Goal: Task Accomplishment & Management: Use online tool/utility

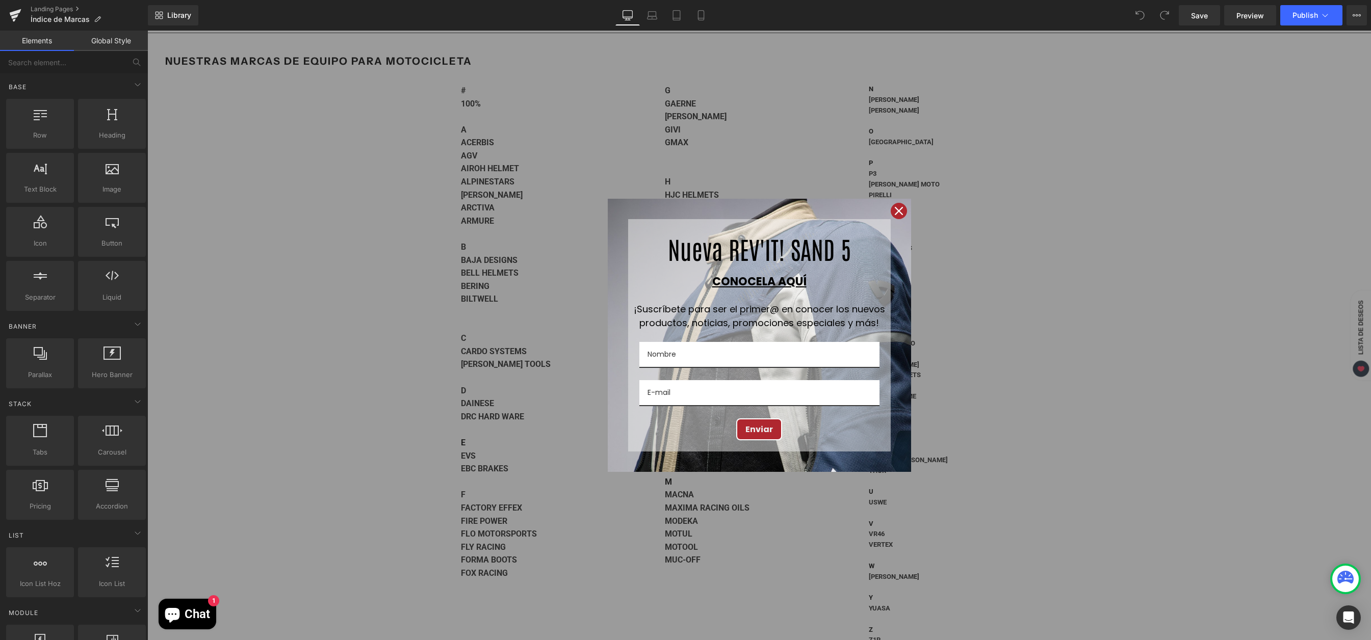
scroll to position [201, 0]
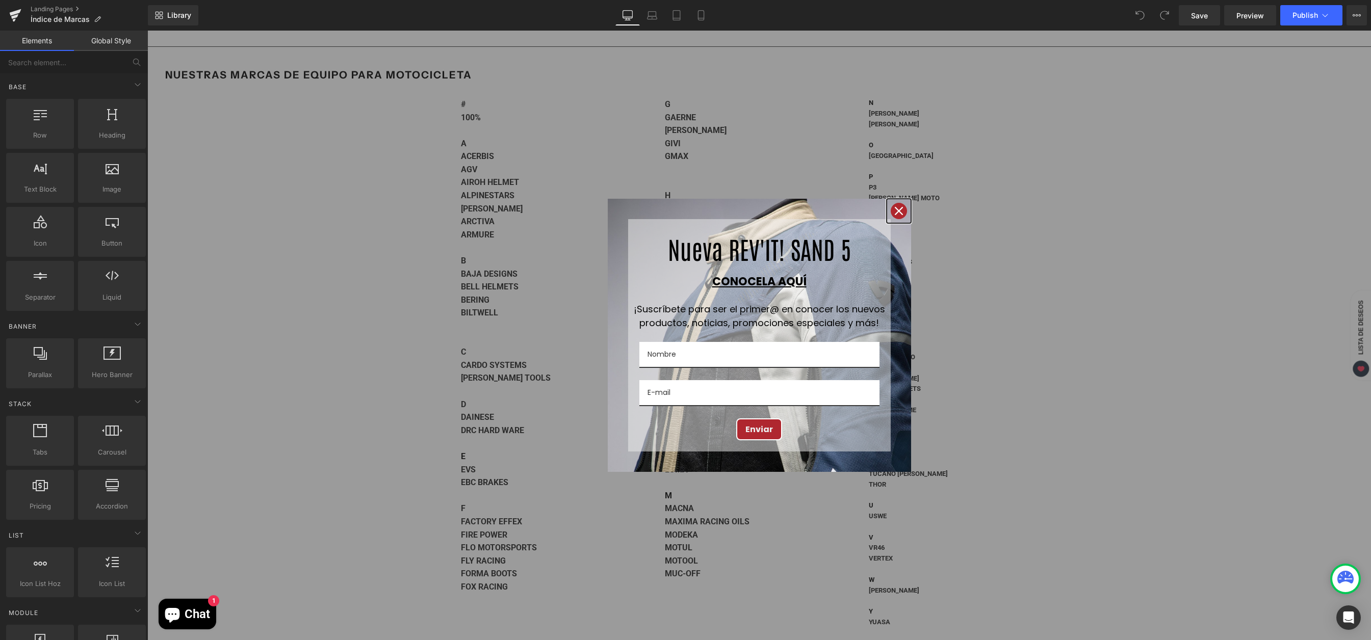
click at [895, 212] on icon "close icon" at bounding box center [899, 211] width 8 height 8
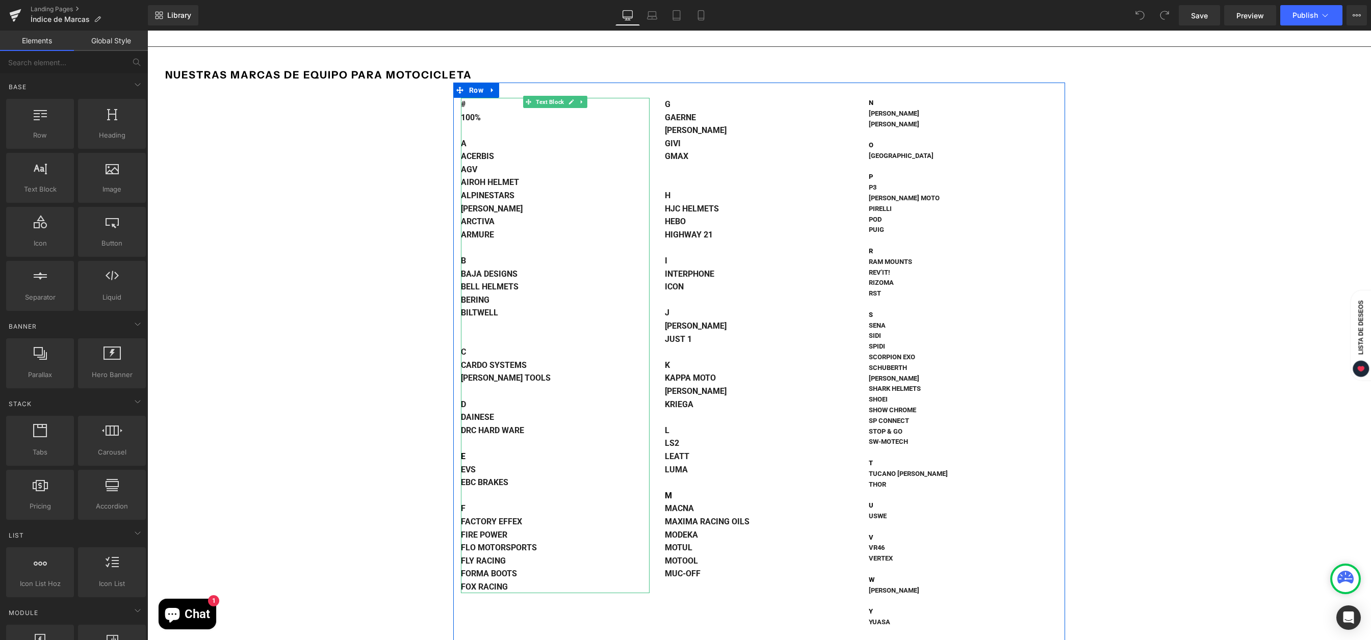
click at [476, 453] on div "E" at bounding box center [555, 456] width 189 height 13
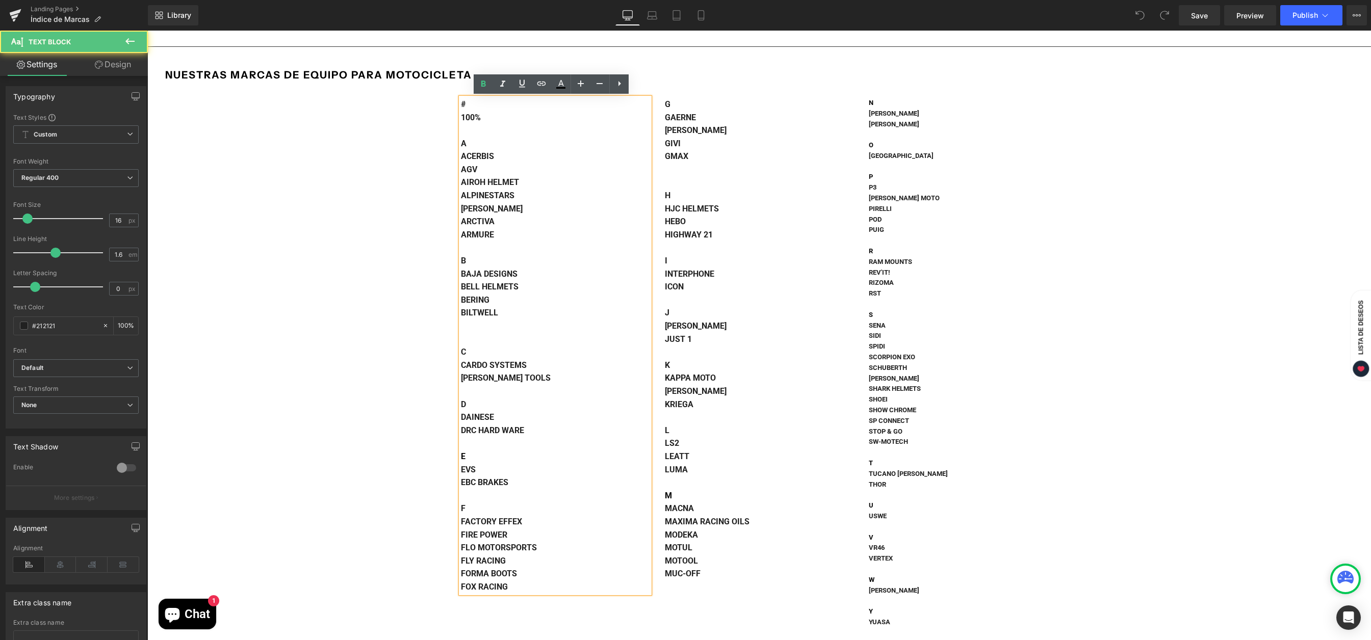
click at [468, 455] on div "E" at bounding box center [555, 456] width 189 height 13
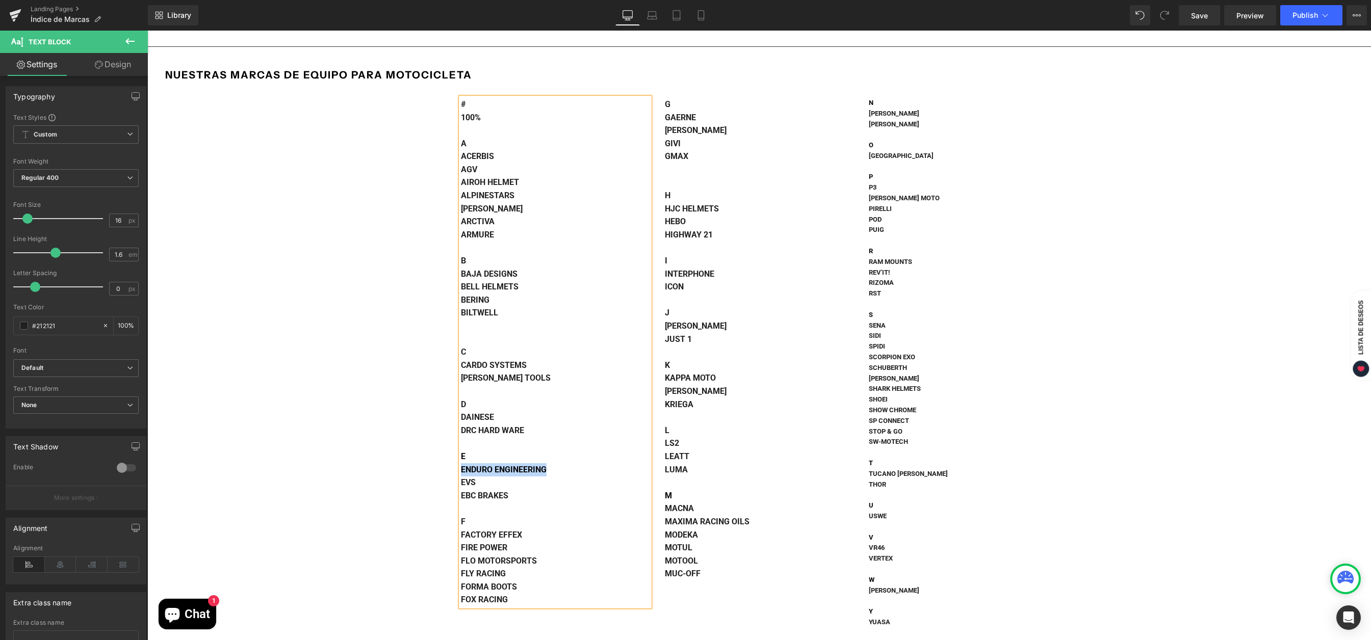
click at [506, 471] on strong "ENDURO ENGINEERING" at bounding box center [504, 470] width 86 height 10
drag, startPoint x: 543, startPoint y: 471, endPoint x: 459, endPoint y: 468, distance: 83.7
click at [461, 468] on strong "ENDURO ENGINEERING" at bounding box center [504, 470] width 86 height 10
click at [539, 84] on icon at bounding box center [541, 84] width 12 height 12
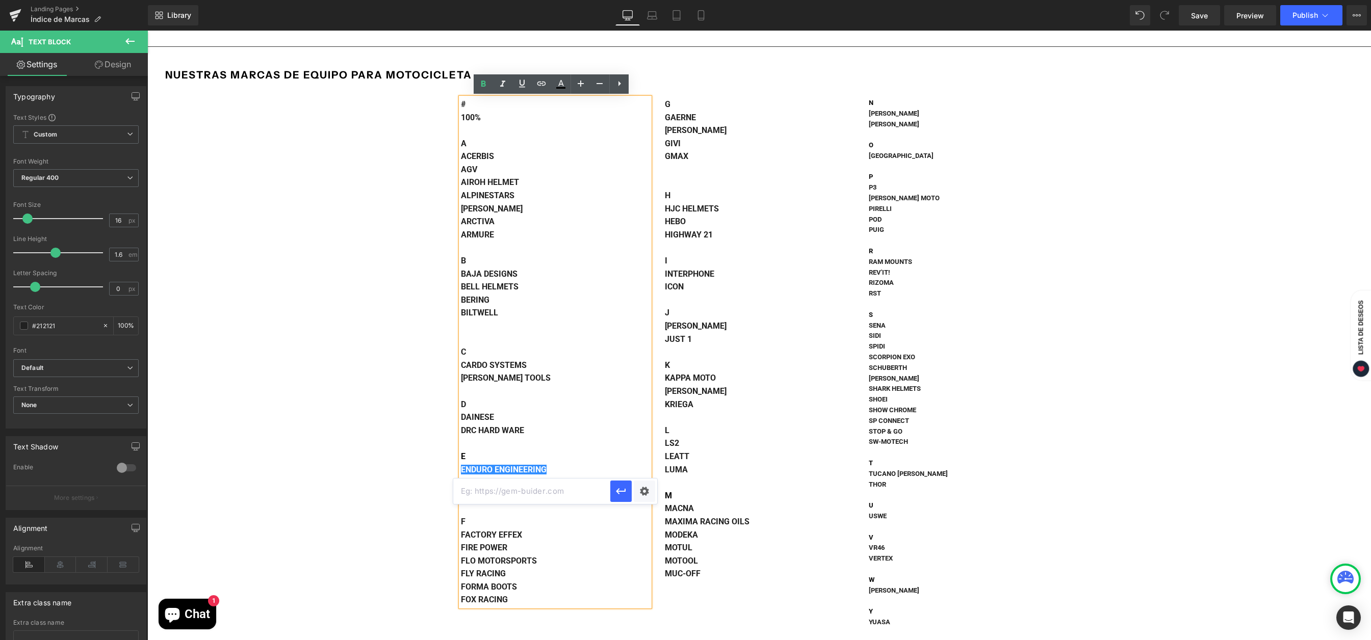
click at [511, 486] on input "text" at bounding box center [531, 491] width 157 height 25
paste input "https://moto-rad.com/collections/enduro-engineering"
type input "https://moto-rad.com/collections/enduro-engineering"
click at [624, 497] on icon "button" at bounding box center [621, 491] width 12 height 12
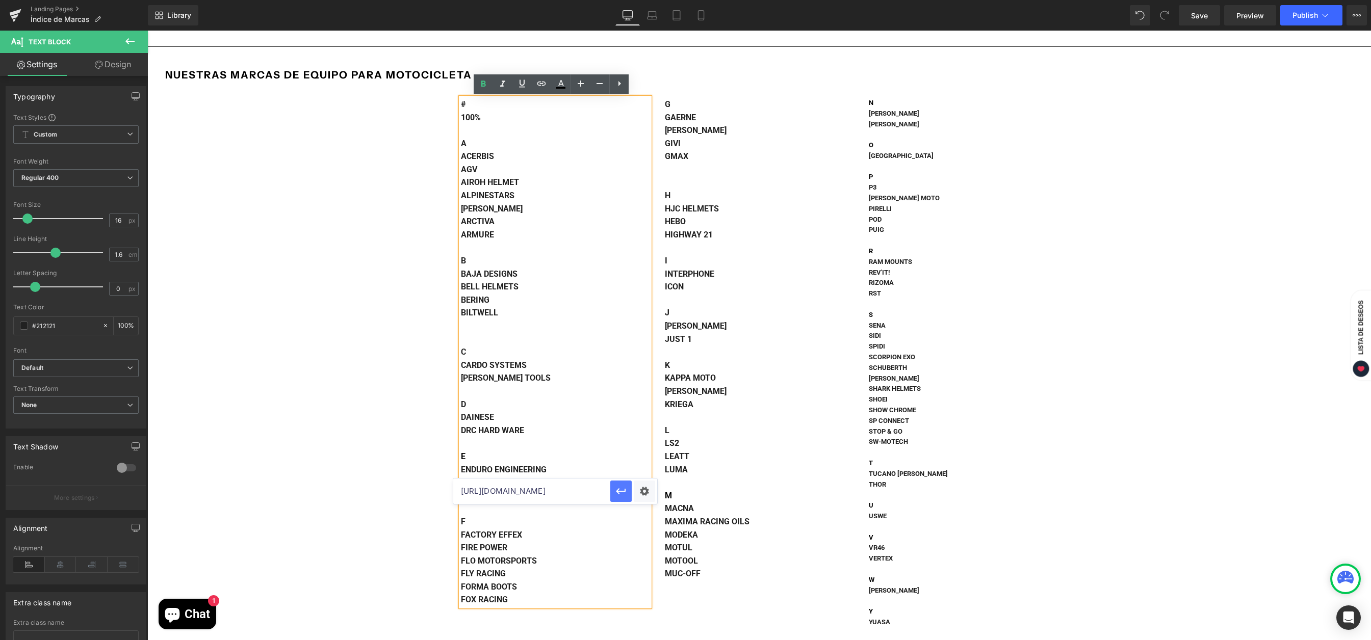
scroll to position [0, 0]
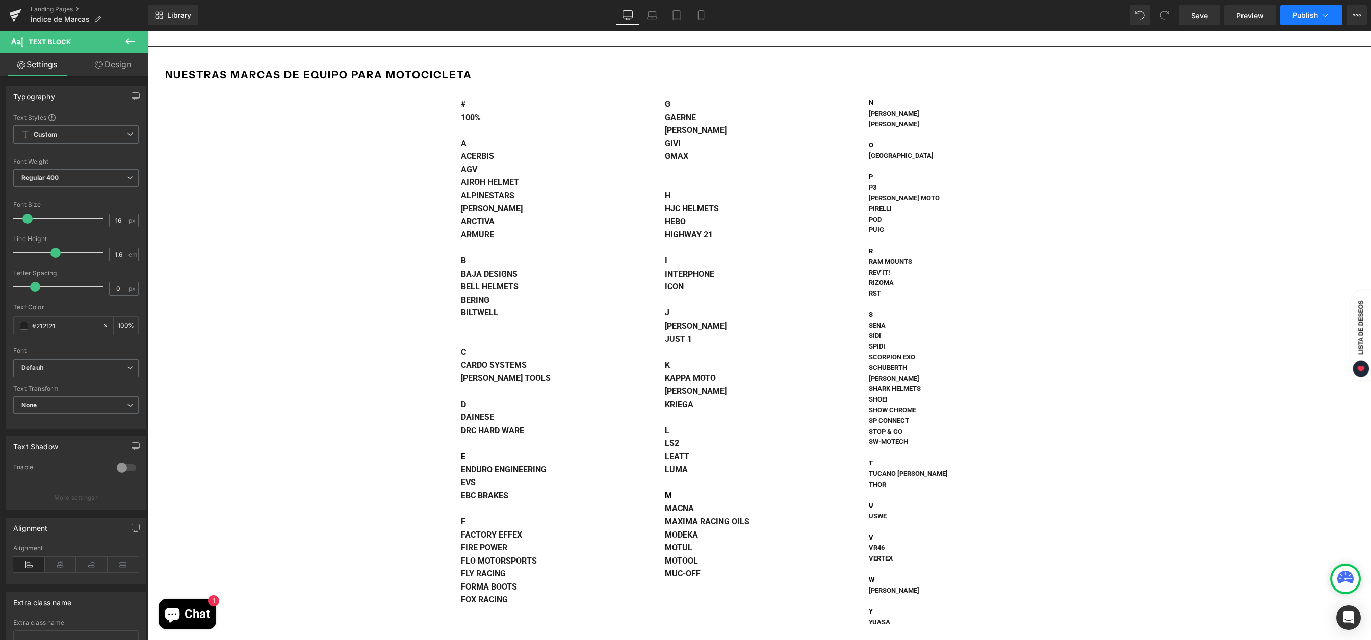
click at [1318, 14] on button "Publish" at bounding box center [1311, 15] width 62 height 20
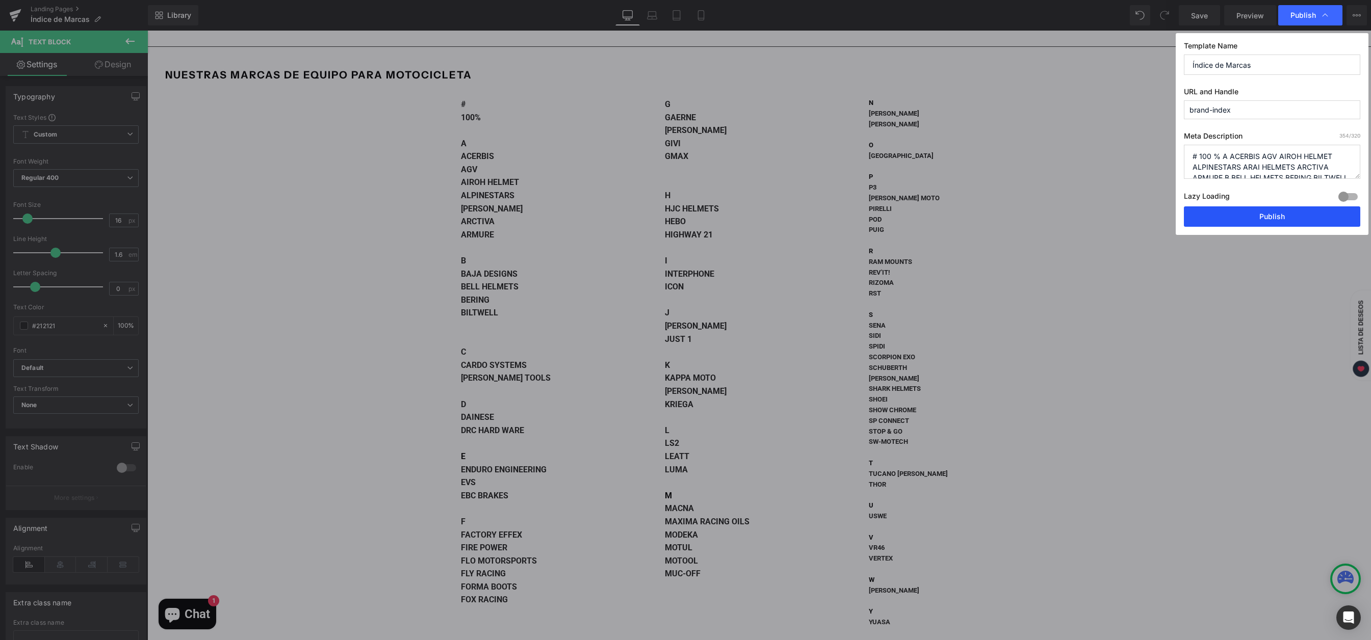
click at [1267, 219] on button "Publish" at bounding box center [1272, 217] width 176 height 20
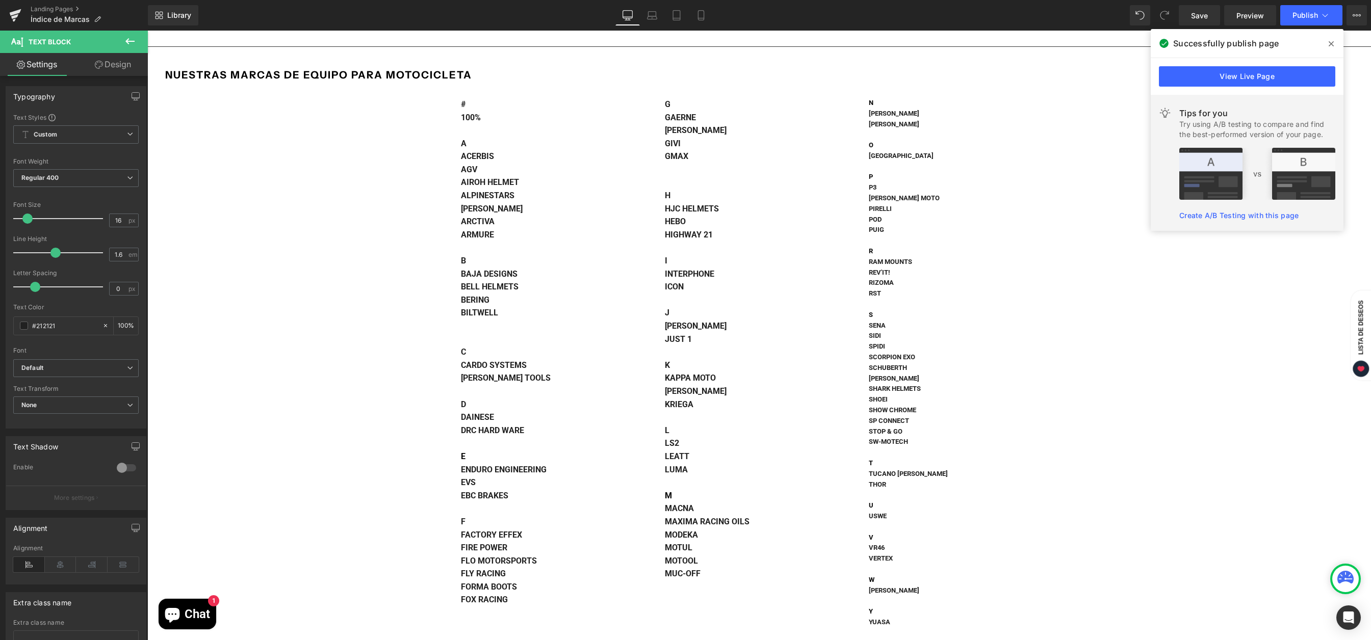
click at [1332, 40] on icon at bounding box center [1331, 44] width 5 height 8
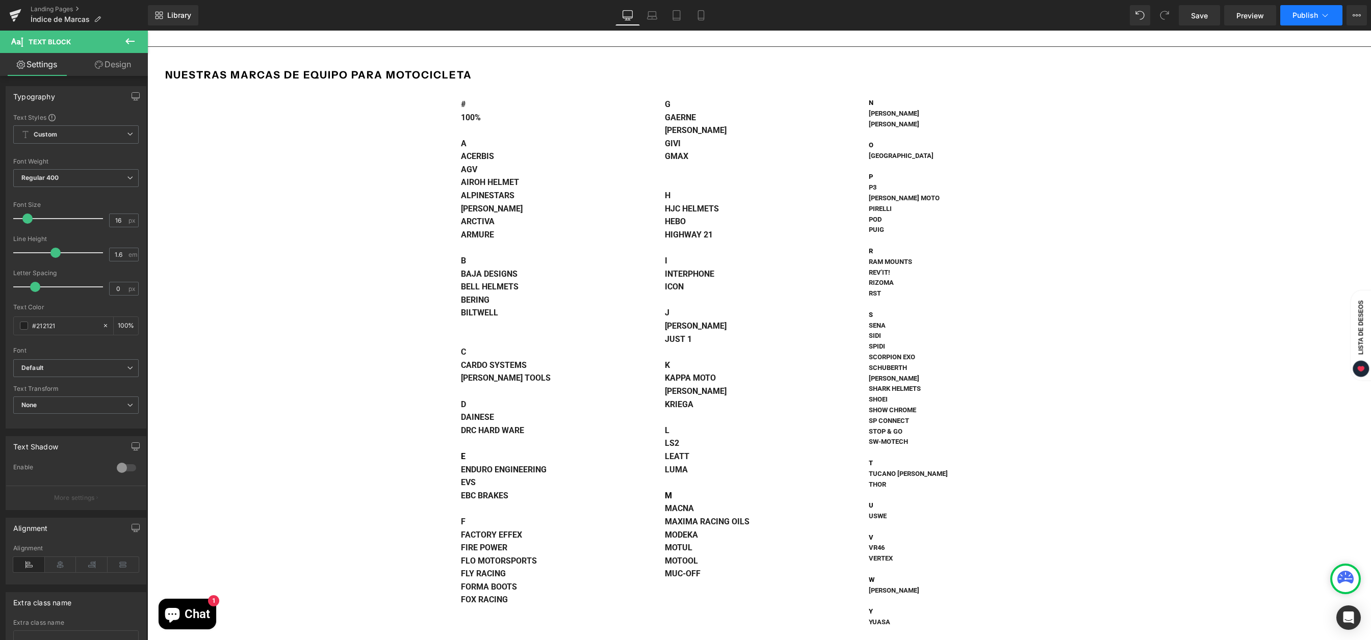
click at [1308, 12] on span "Publish" at bounding box center [1305, 15] width 25 height 8
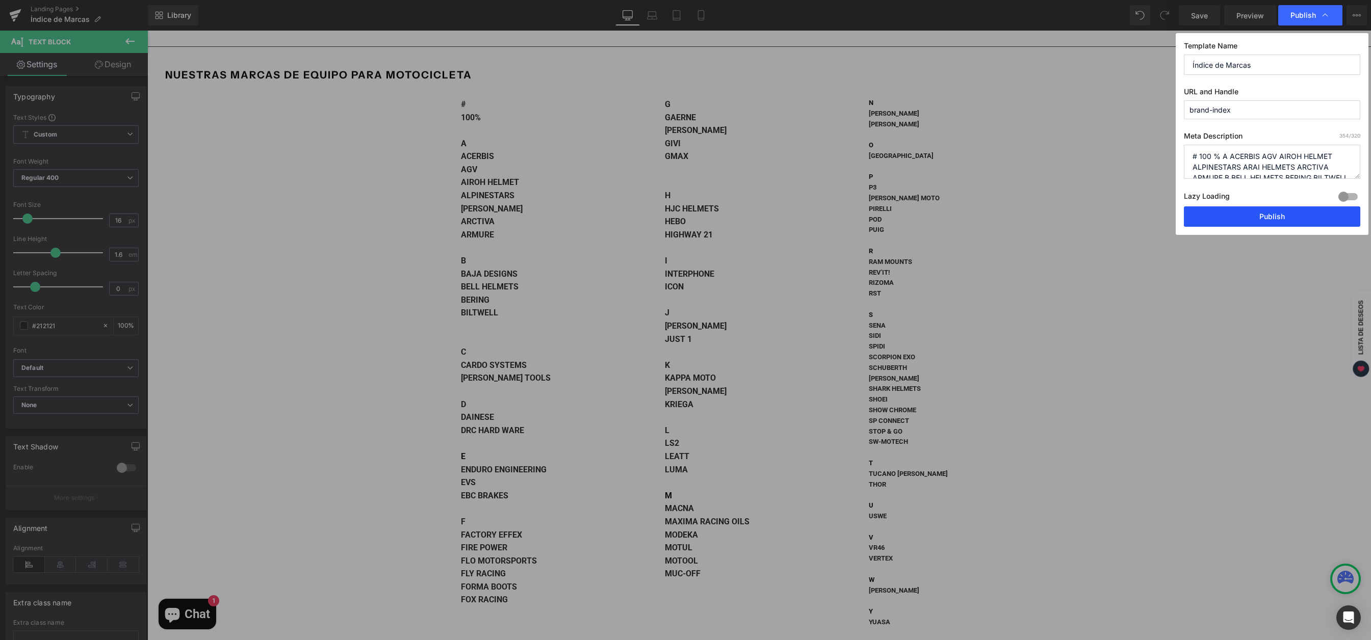
click at [1239, 223] on button "Publish" at bounding box center [1272, 217] width 176 height 20
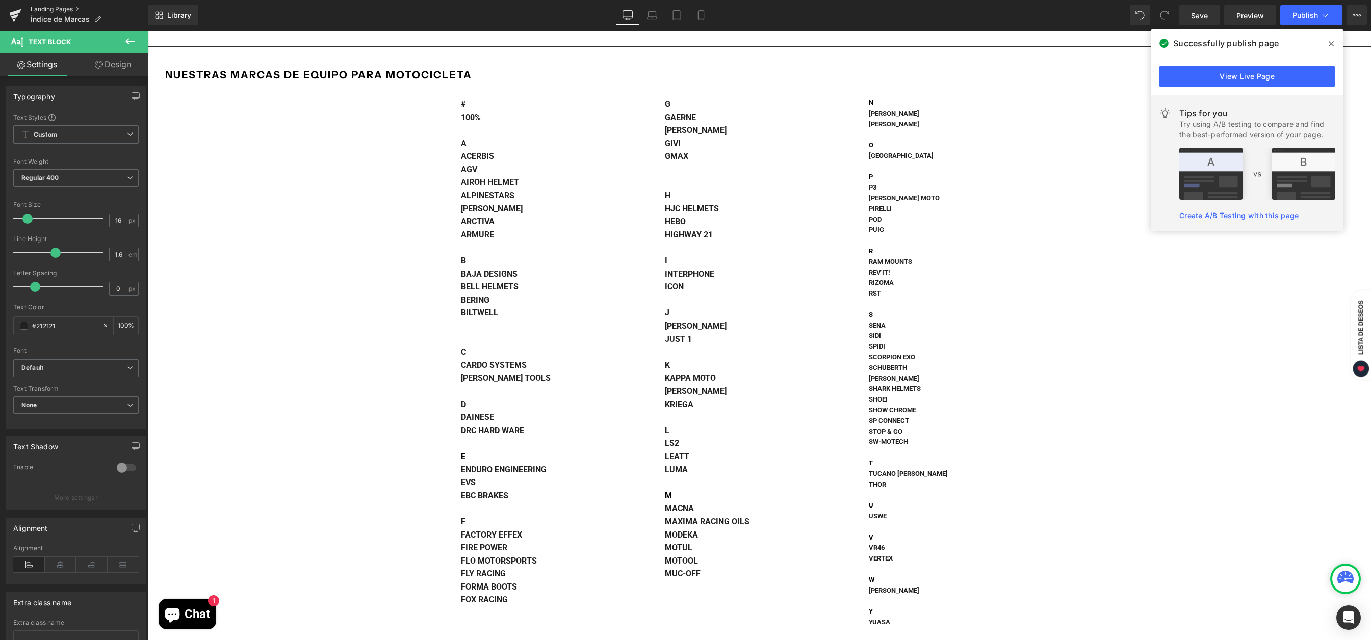
click at [54, 7] on link "Landing Pages" at bounding box center [89, 9] width 117 height 8
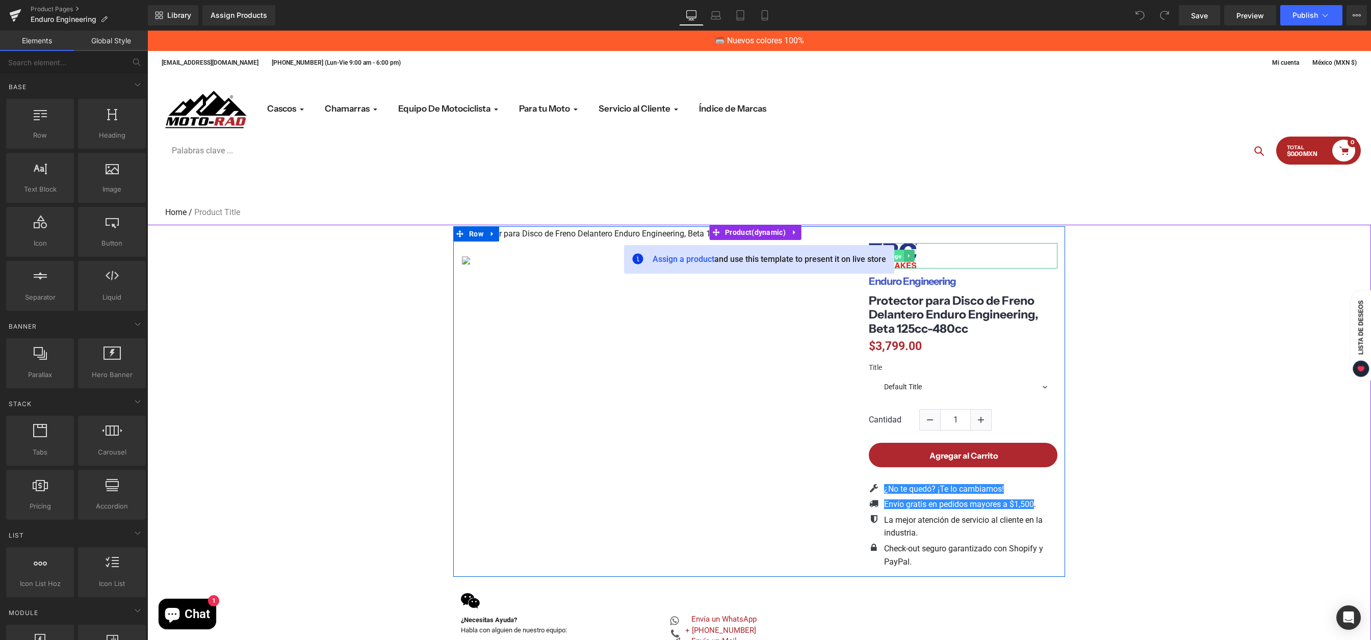
click at [896, 254] on link "Image" at bounding box center [888, 256] width 32 height 12
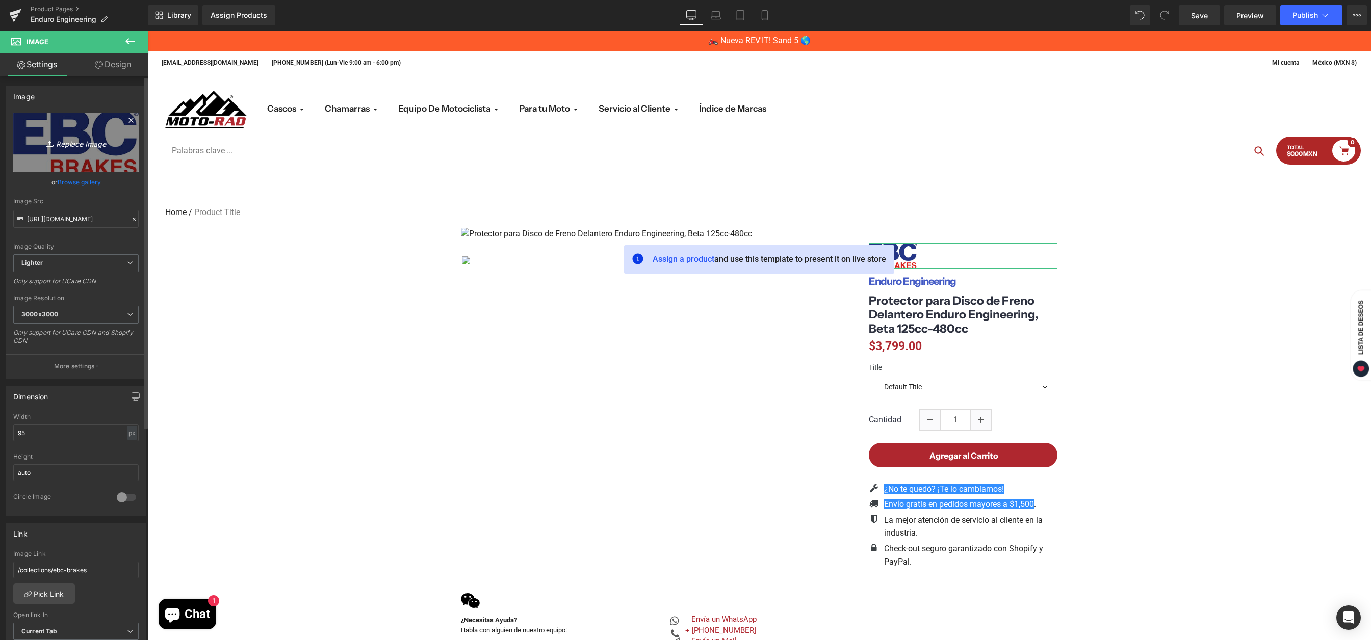
click at [58, 139] on icon "Replace Image" at bounding box center [76, 142] width 82 height 13
type input "C:\fakepath\EE Logo.jpg"
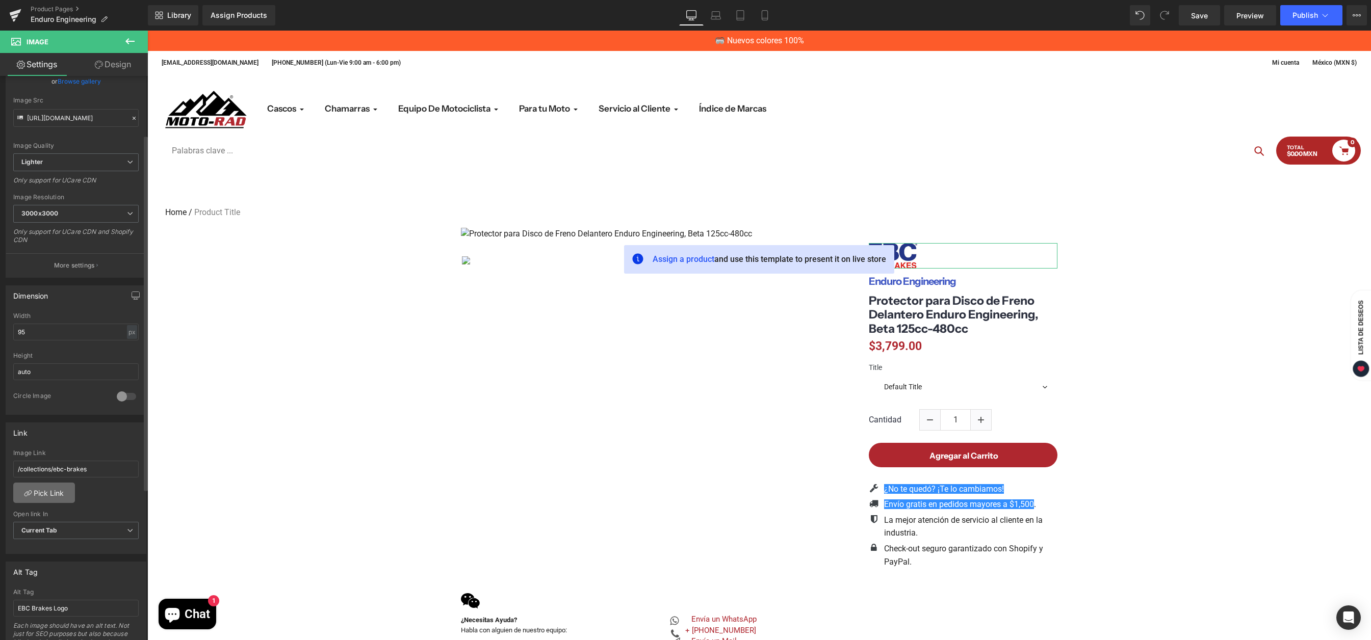
type input "[URL][DOMAIN_NAME]"
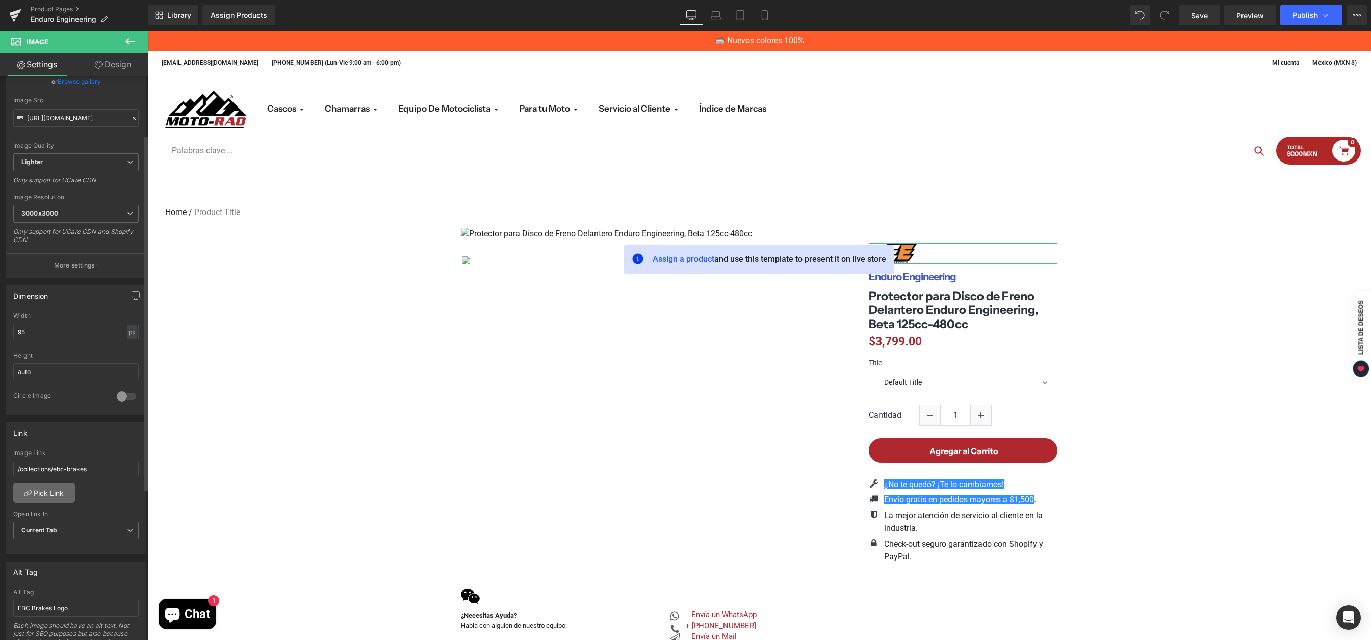
scroll to position [101, 0]
click at [61, 494] on link "Pick Link" at bounding box center [44, 493] width 62 height 20
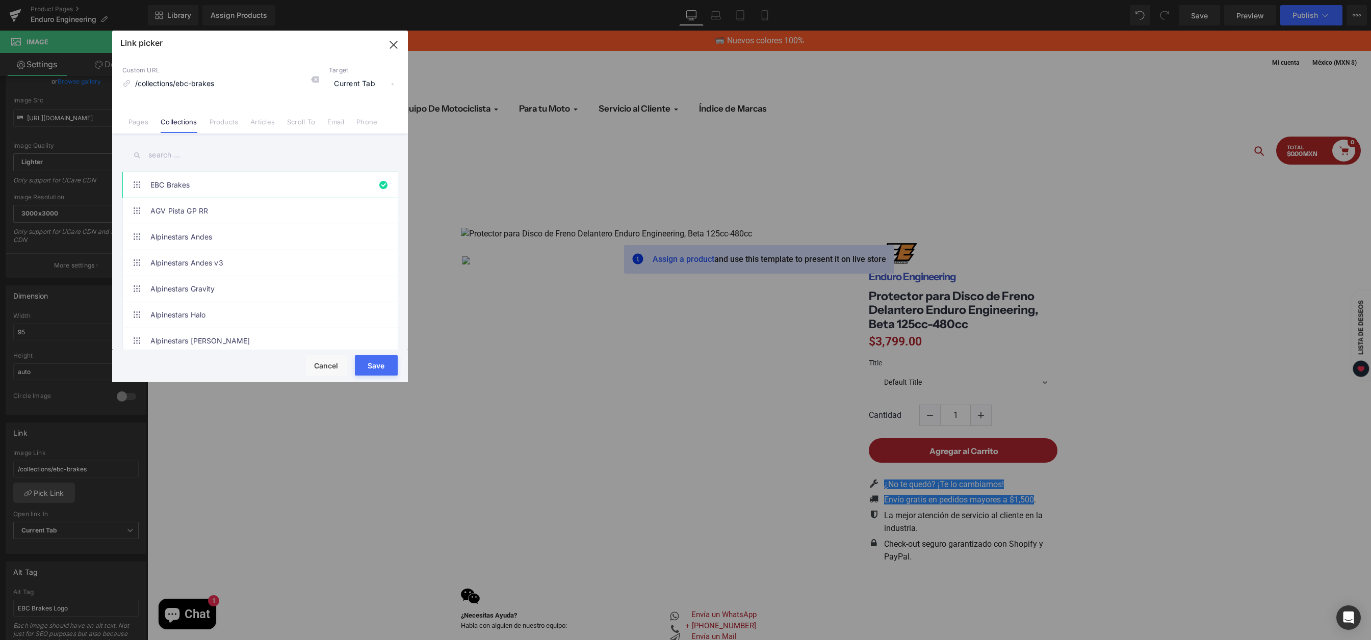
click at [177, 154] on input "text" at bounding box center [259, 155] width 275 height 23
type input "enduro"
click at [162, 261] on link "Enduro Engineering" at bounding box center [262, 262] width 224 height 25
type input "/collections/enduro-engineering"
click at [383, 372] on button "Save" at bounding box center [376, 365] width 43 height 20
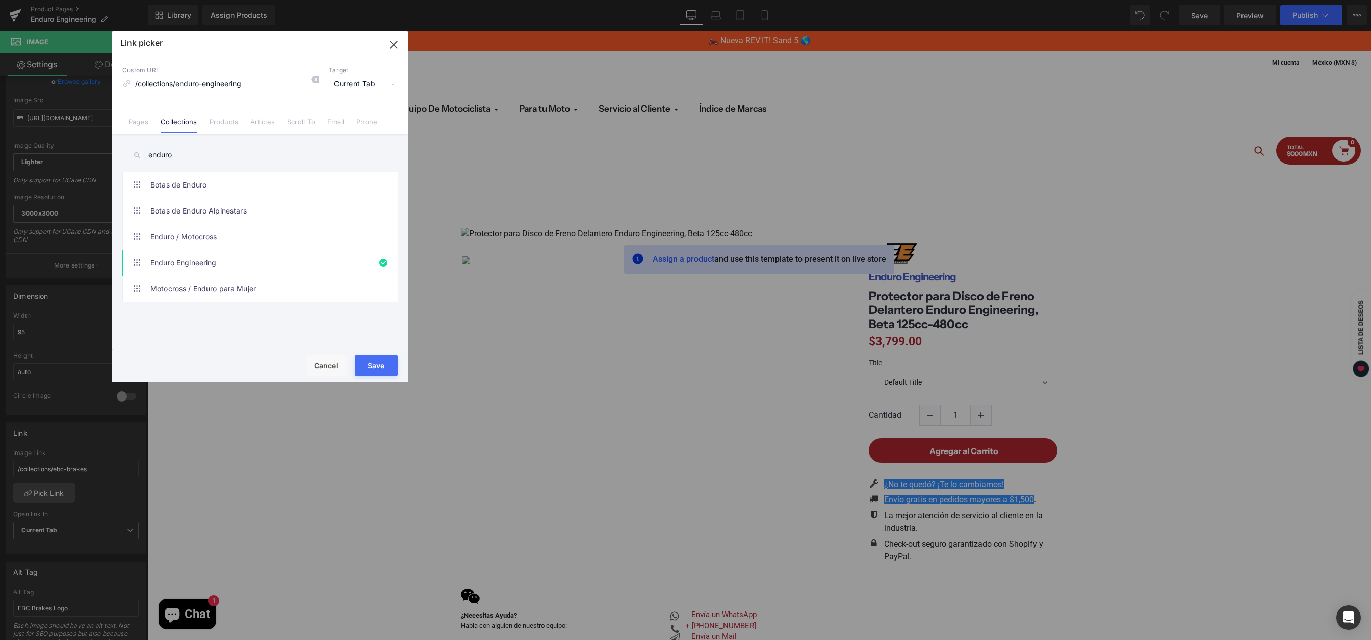
type input "/collections/enduro-engineering"
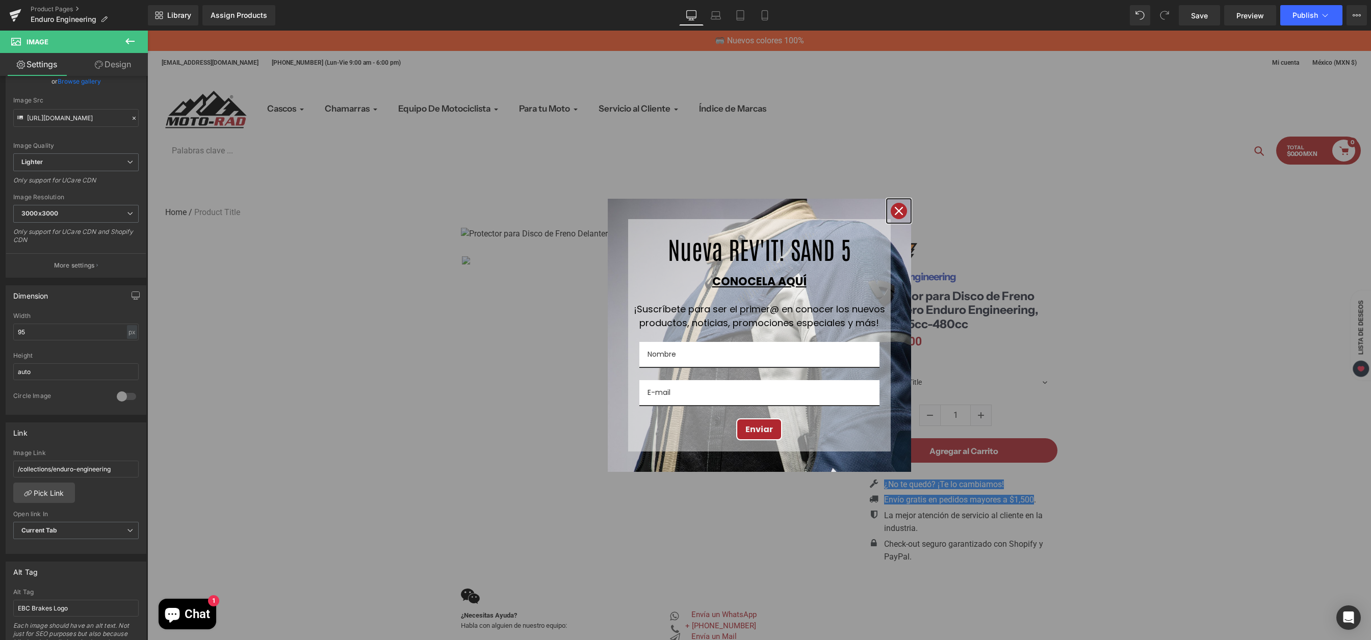
click at [900, 214] on div "Close" at bounding box center [899, 211] width 16 height 16
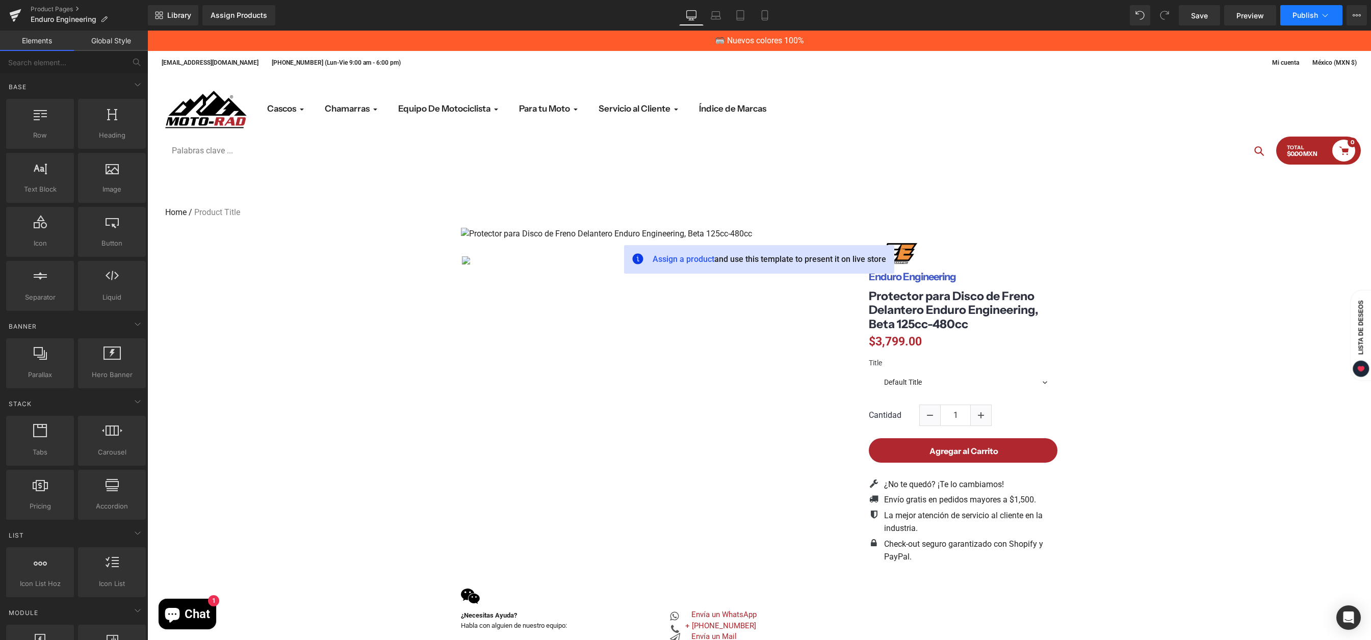
click at [1322, 13] on icon at bounding box center [1325, 15] width 10 height 10
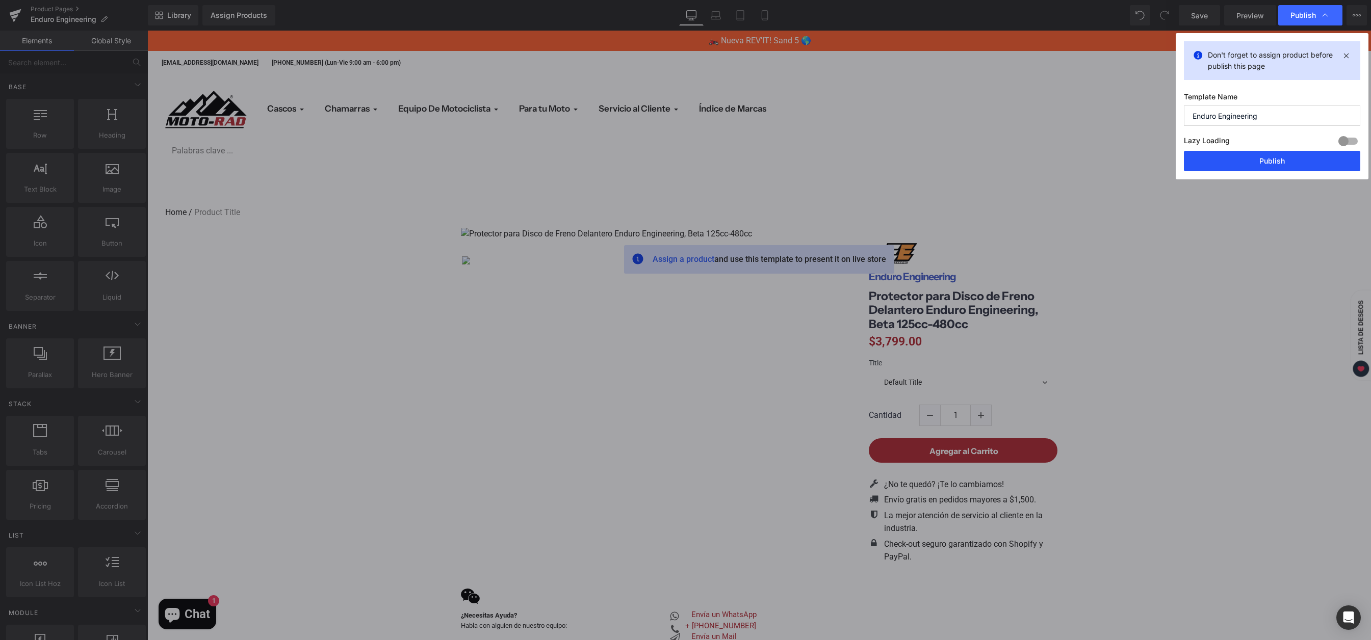
click at [1249, 156] on button "Publish" at bounding box center [1272, 161] width 176 height 20
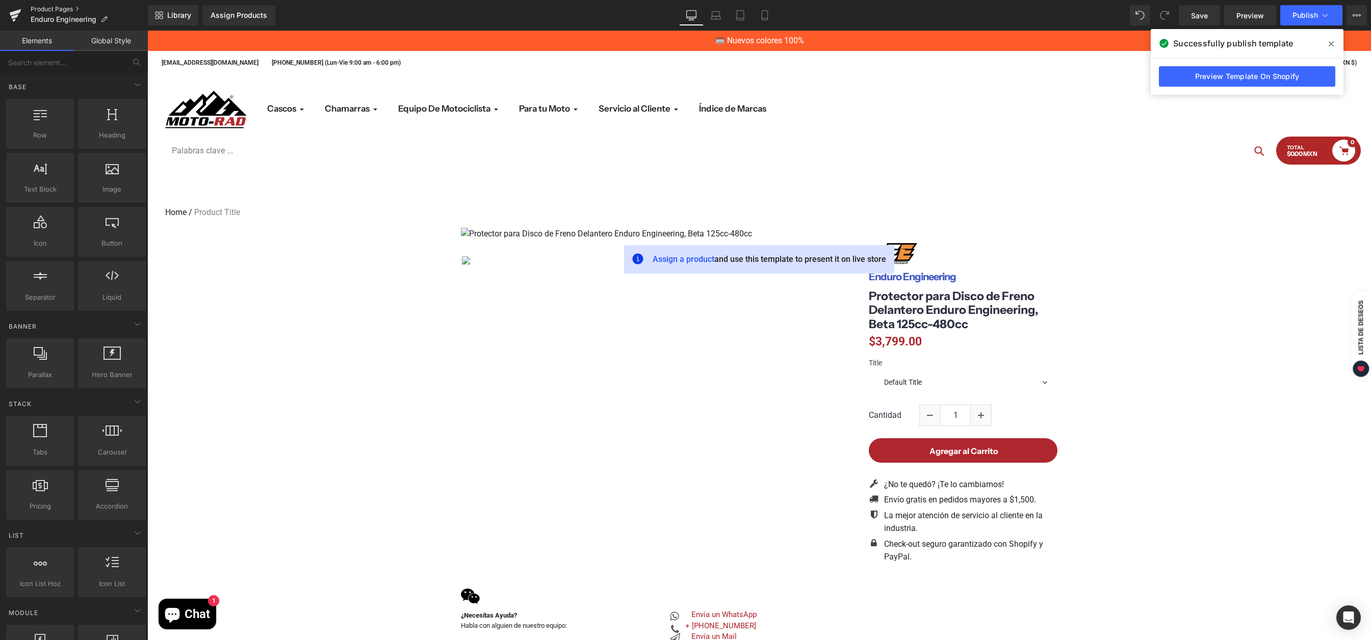
click at [43, 6] on link "Product Pages" at bounding box center [89, 9] width 117 height 8
